Goal: Information Seeking & Learning: Understand process/instructions

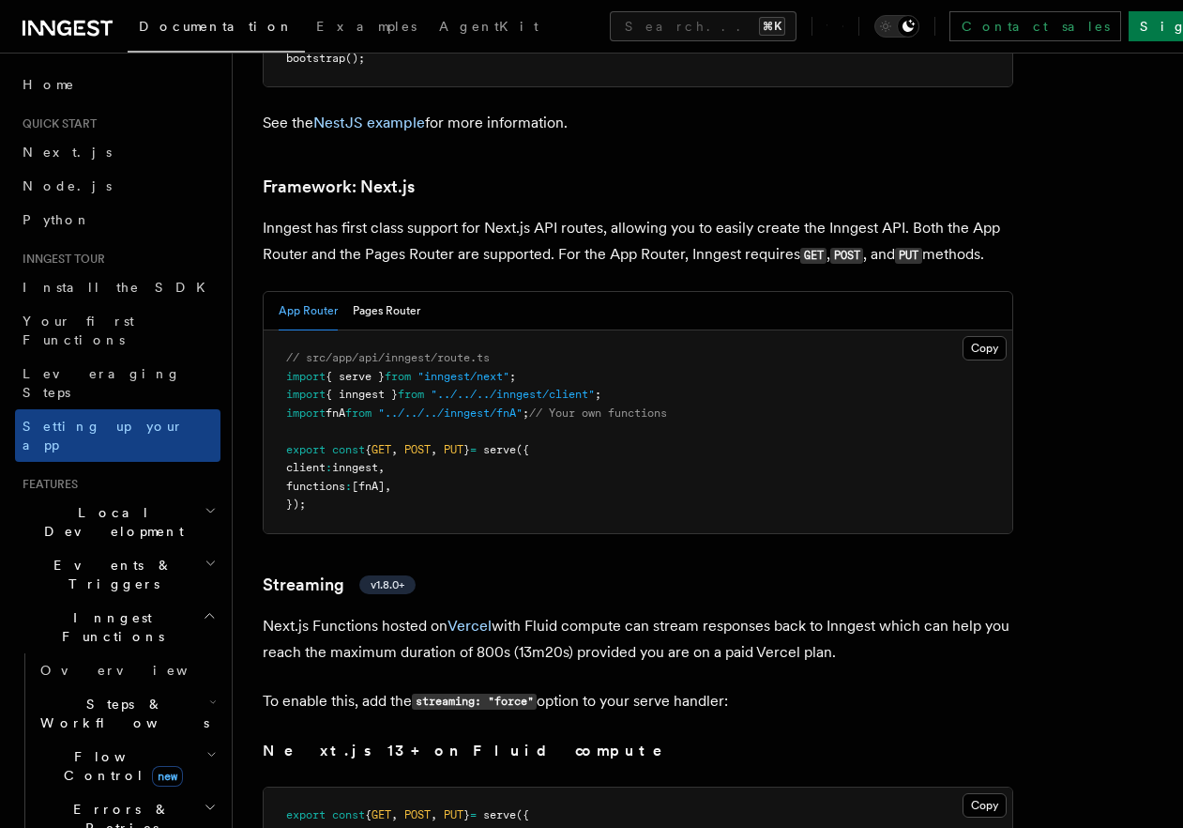
scroll to position [12169, 0]
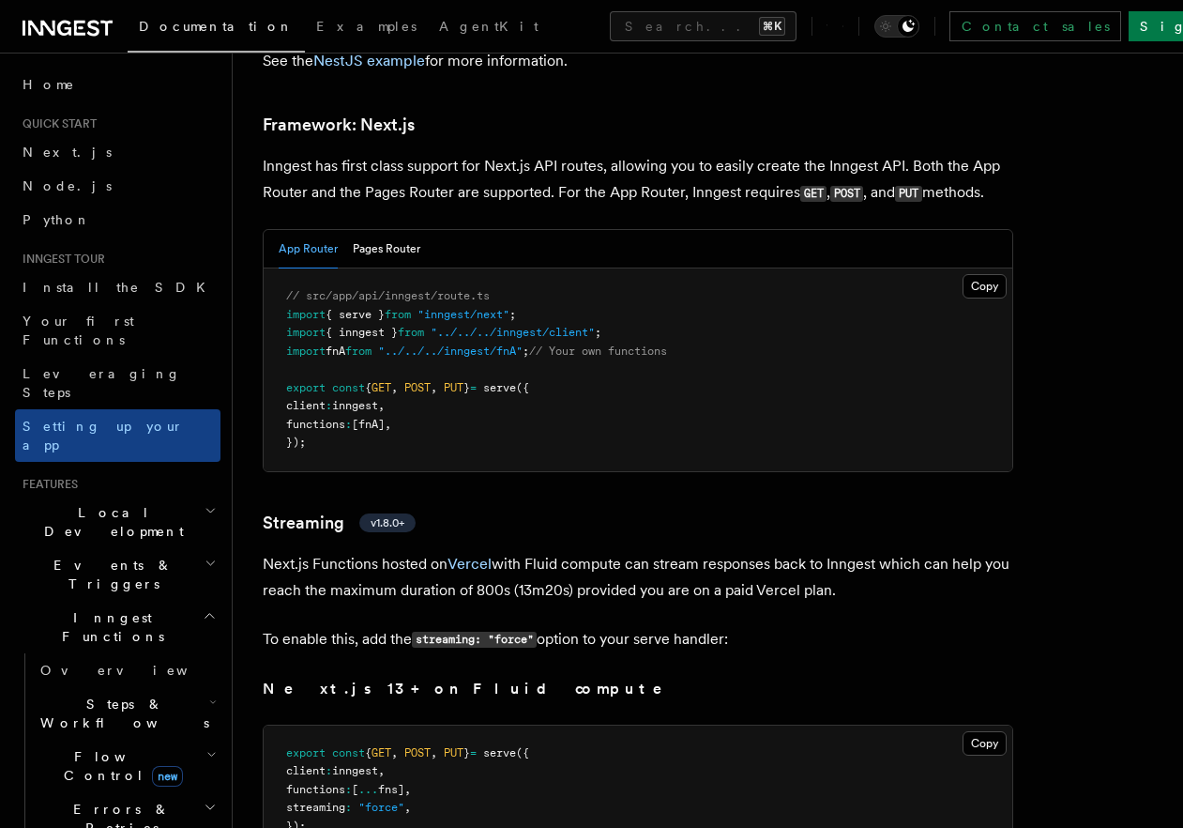
scroll to position [12172, 0]
